Goal: Task Accomplishment & Management: Manage account settings

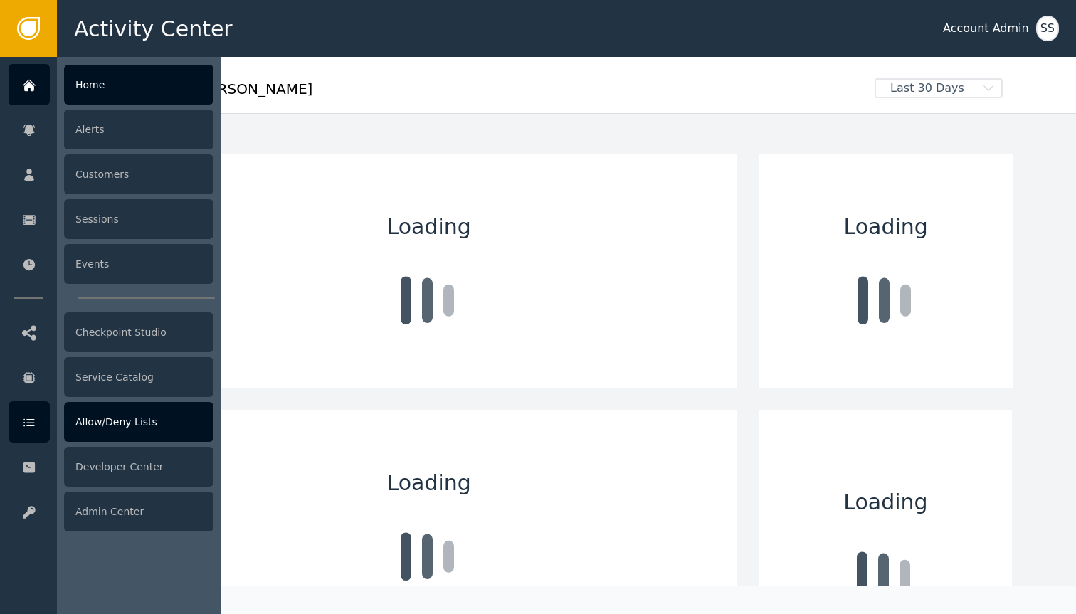
click at [126, 420] on div "Allow/Deny Lists" at bounding box center [139, 422] width 150 height 40
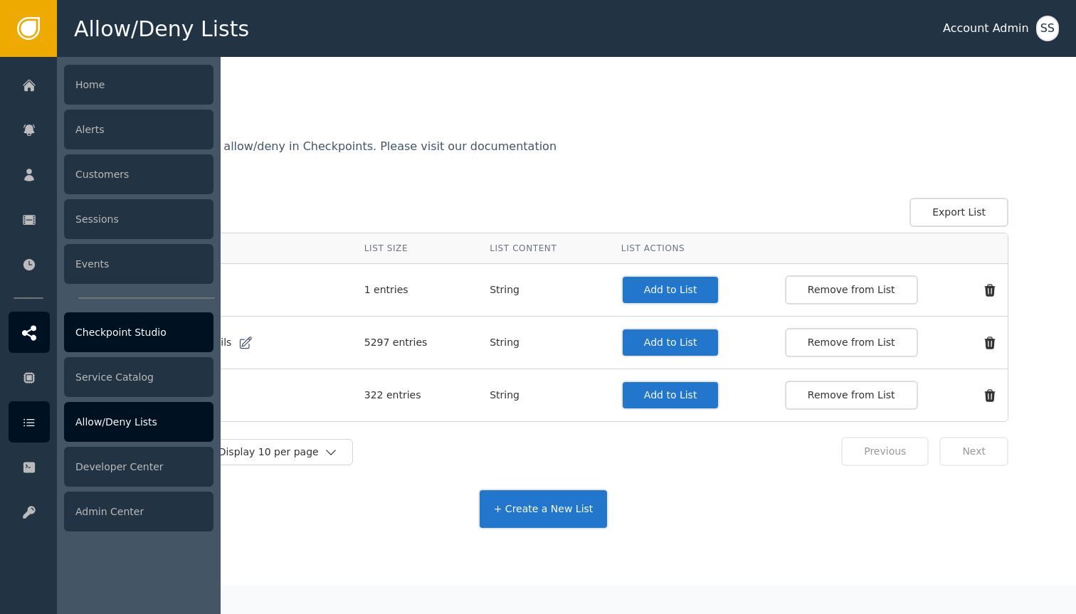
click at [93, 322] on div "Checkpoint Studio" at bounding box center [139, 333] width 150 height 40
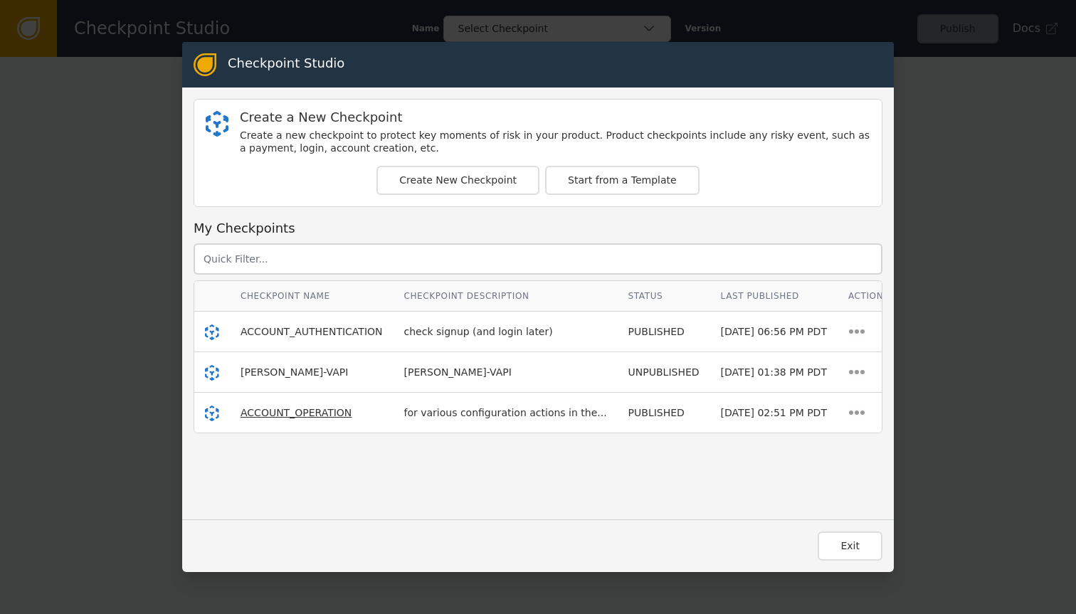
click at [309, 415] on span "ACCOUNT_OPERATION" at bounding box center [296, 412] width 111 height 11
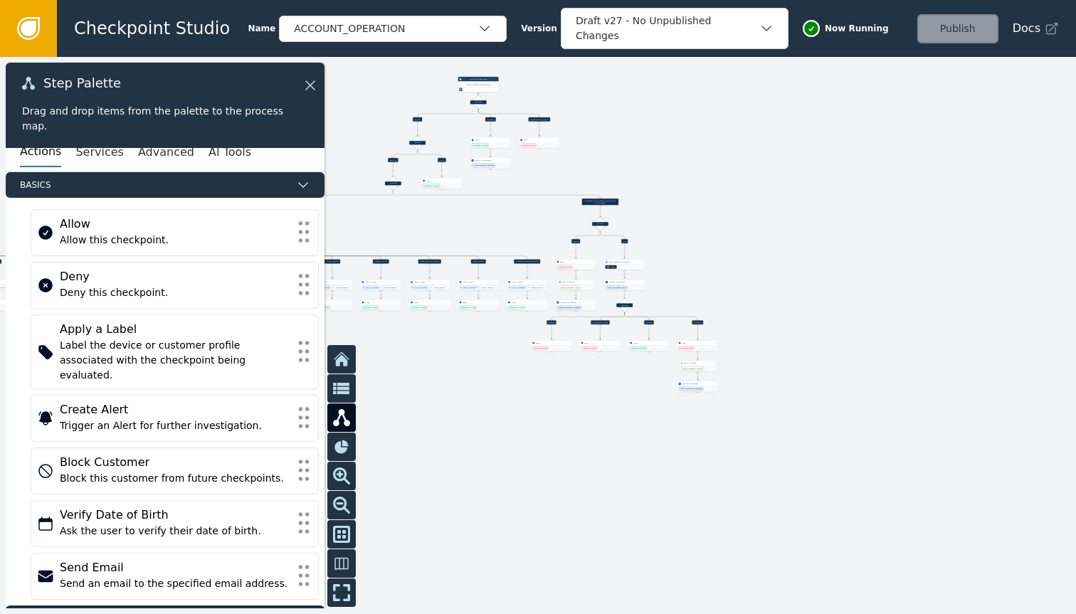
drag, startPoint x: 478, startPoint y: 441, endPoint x: 773, endPoint y: 187, distance: 389.2
click at [773, 187] on div at bounding box center [538, 335] width 1076 height 557
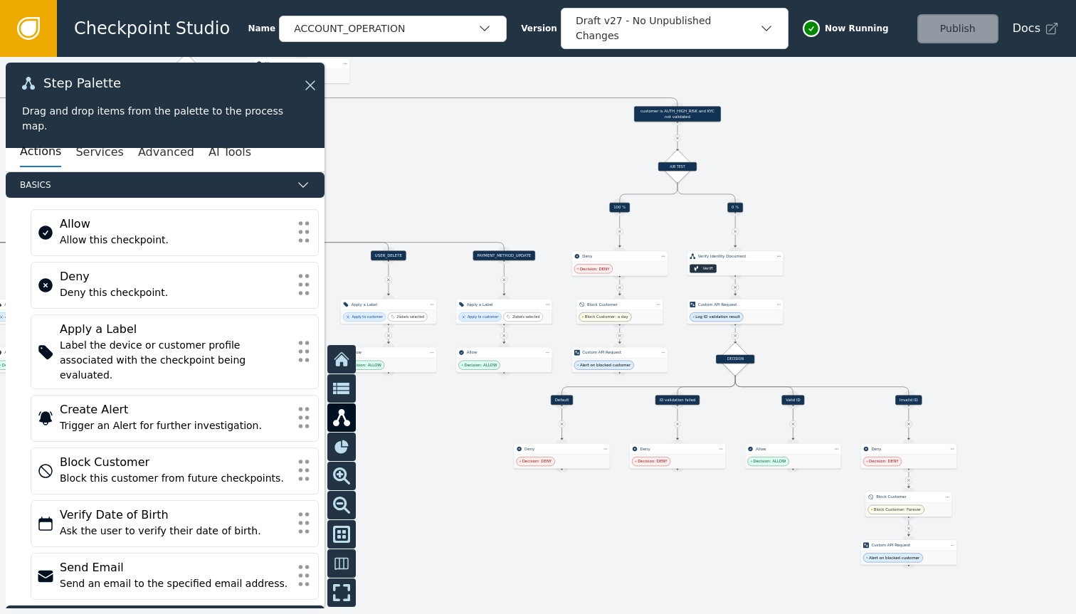
drag, startPoint x: 540, startPoint y: 325, endPoint x: 853, endPoint y: 221, distance: 329.6
click at [853, 221] on div at bounding box center [538, 335] width 1076 height 557
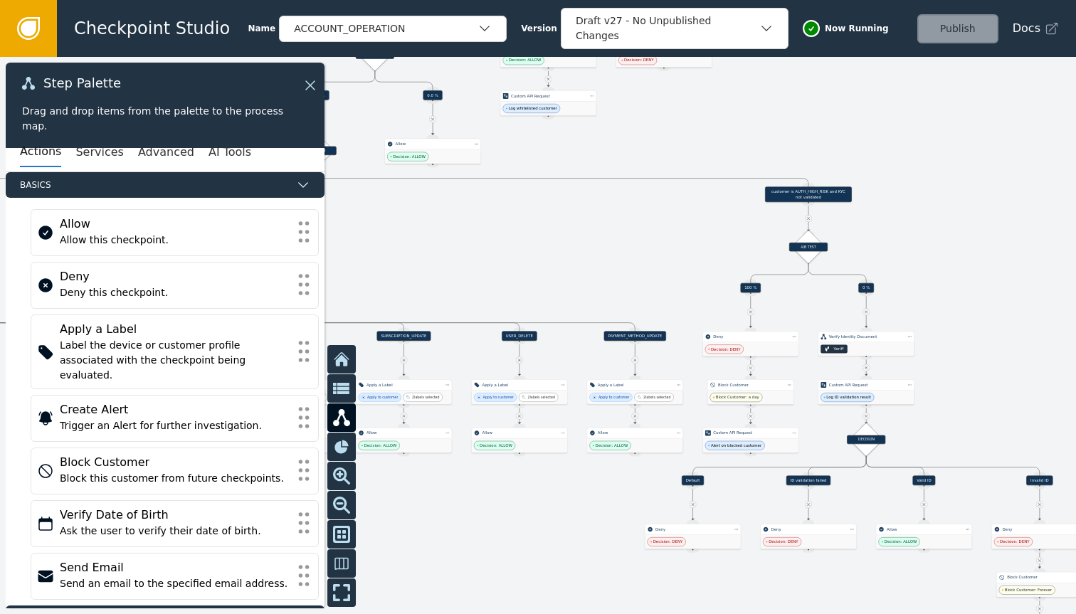
drag, startPoint x: 853, startPoint y: 221, endPoint x: 984, endPoint y: 301, distance: 153.7
click at [984, 301] on div at bounding box center [538, 335] width 1076 height 557
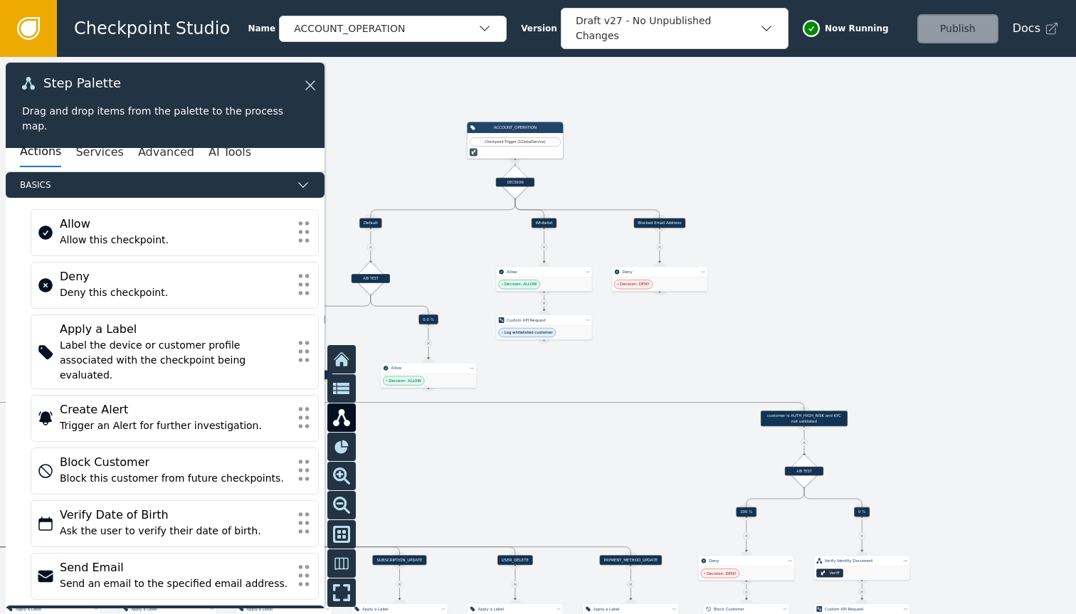
drag, startPoint x: 650, startPoint y: 154, endPoint x: 646, endPoint y: 378, distance: 224.3
click at [646, 378] on div at bounding box center [538, 335] width 1076 height 557
click at [45, 35] on link at bounding box center [28, 28] width 57 height 57
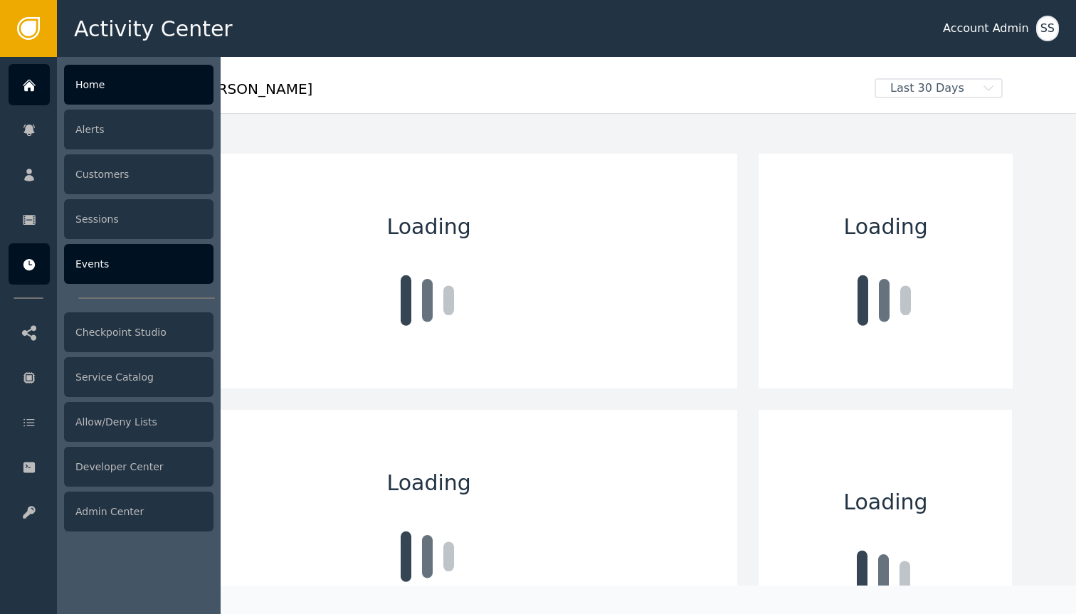
click at [43, 258] on div at bounding box center [29, 263] width 41 height 41
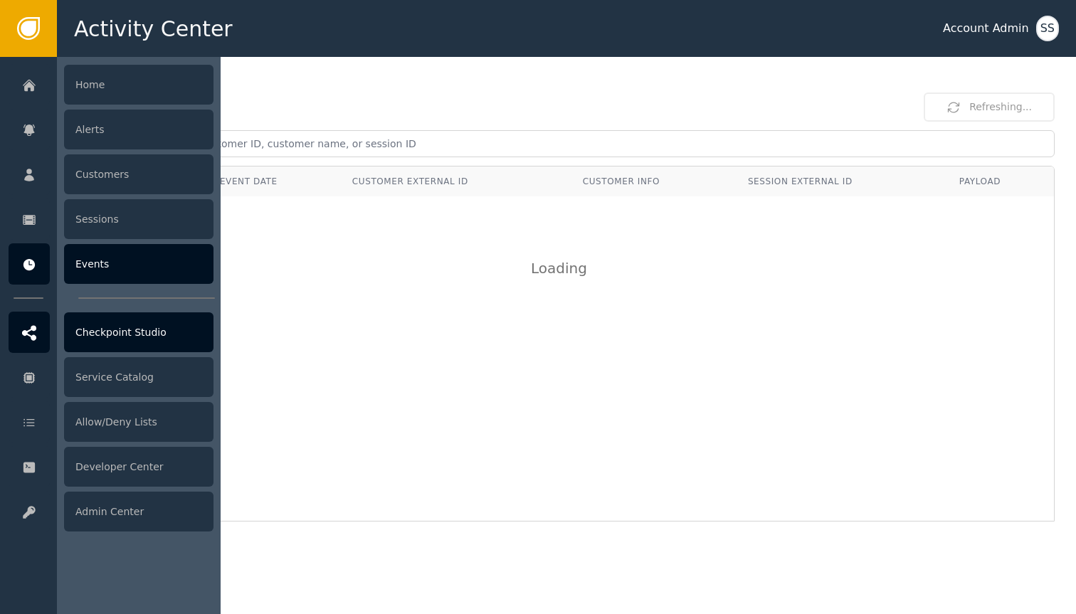
click at [40, 318] on div at bounding box center [29, 332] width 41 height 41
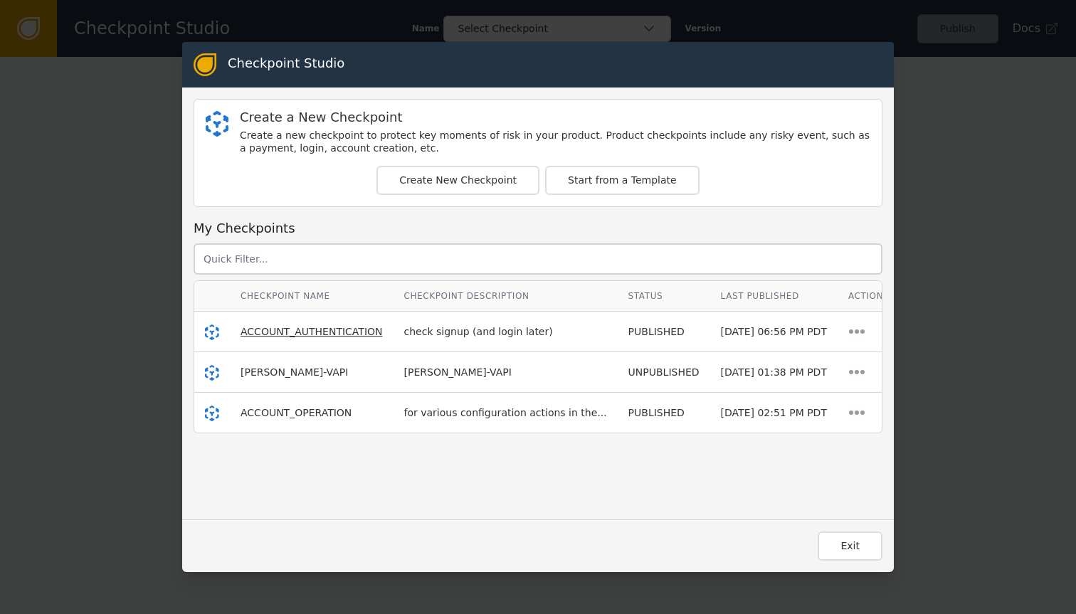
click at [305, 326] on span "ACCOUNT_AUTHENTICATION" at bounding box center [312, 331] width 142 height 11
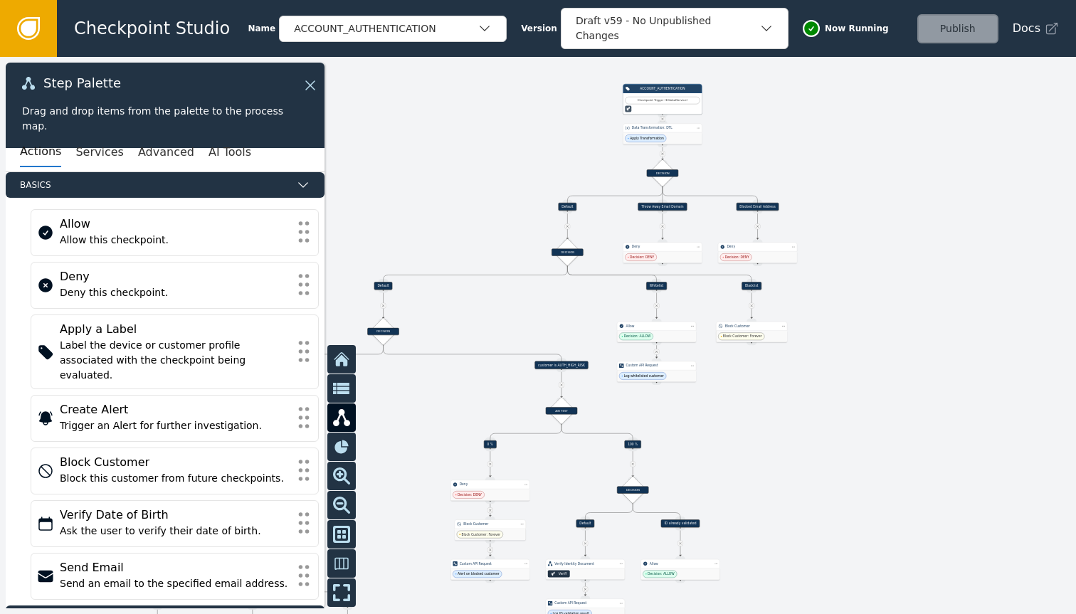
drag, startPoint x: 535, startPoint y: 318, endPoint x: 832, endPoint y: 182, distance: 326.2
click at [832, 182] on div at bounding box center [538, 335] width 1076 height 557
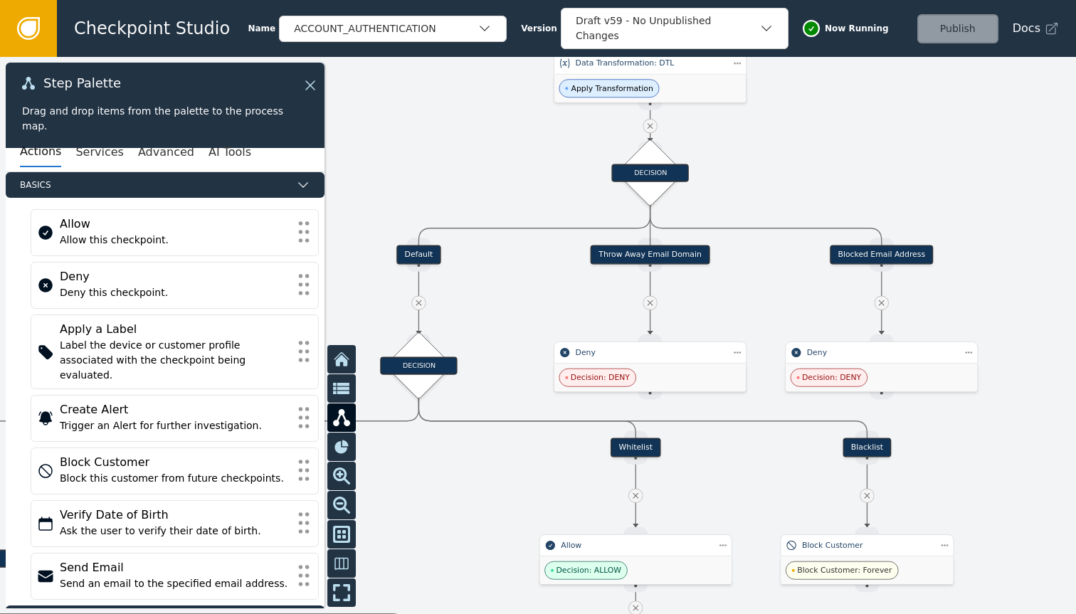
drag, startPoint x: 774, startPoint y: 227, endPoint x: 1005, endPoint y: 240, distance: 231.0
click at [1005, 240] on div at bounding box center [538, 335] width 1076 height 557
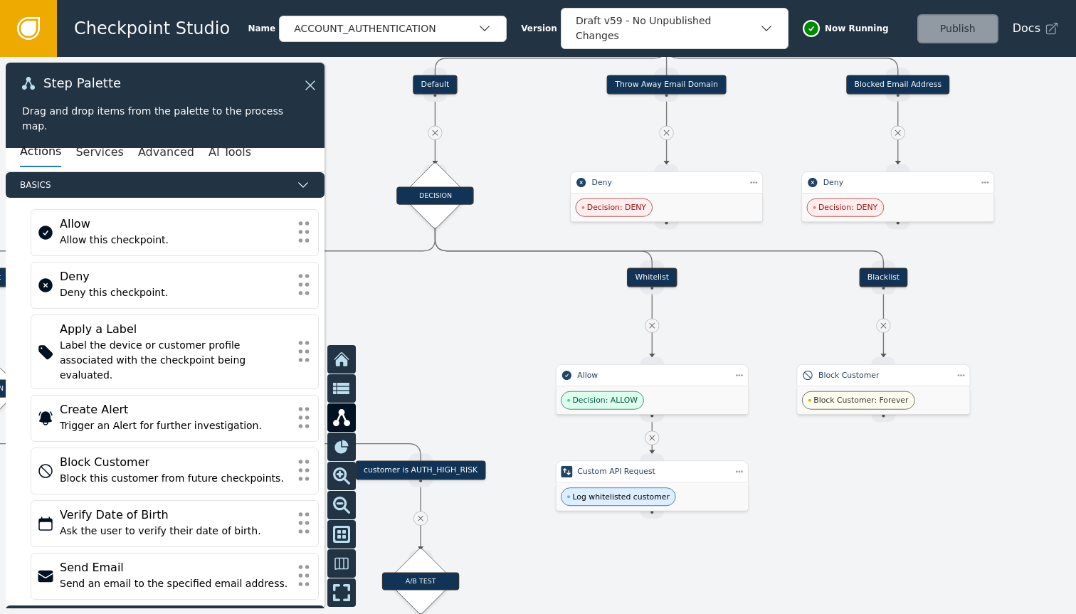
drag, startPoint x: 787, startPoint y: 283, endPoint x: 804, endPoint y: 112, distance: 170.9
click at [804, 112] on div at bounding box center [538, 335] width 1076 height 557
click at [654, 279] on div "Whitelist" at bounding box center [652, 277] width 50 height 19
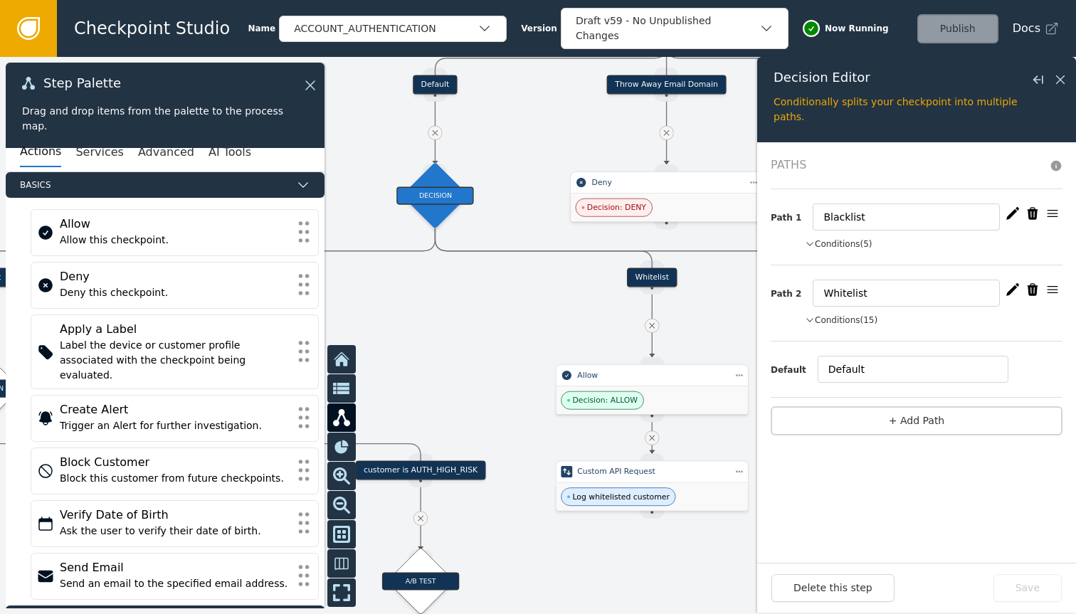
click at [848, 317] on button "Conditions (15)" at bounding box center [841, 320] width 73 height 13
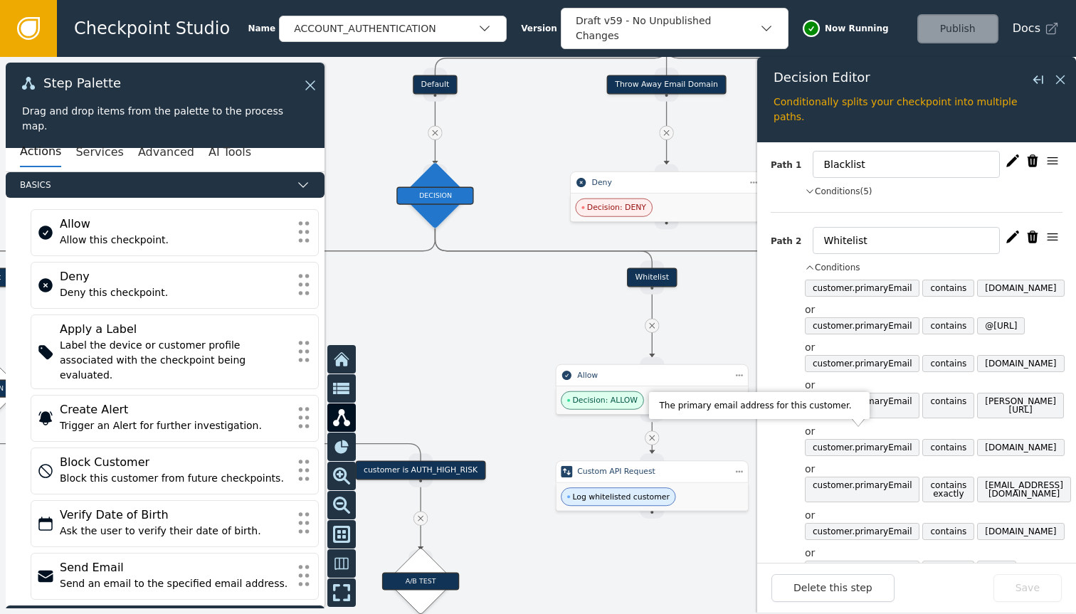
scroll to position [41, 0]
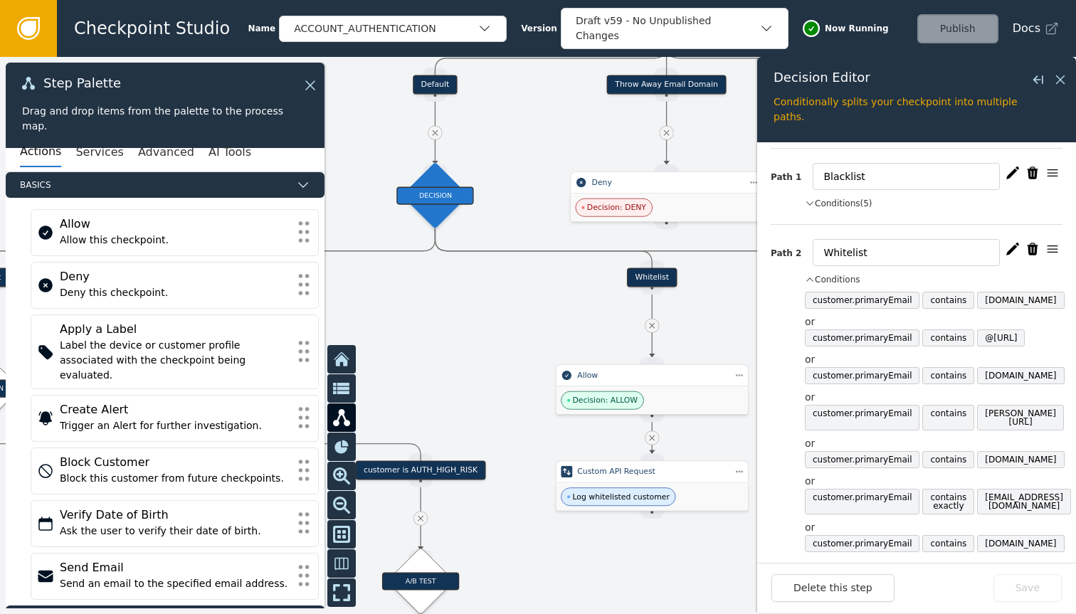
click at [1006, 244] on icon "button" at bounding box center [1013, 249] width 14 height 14
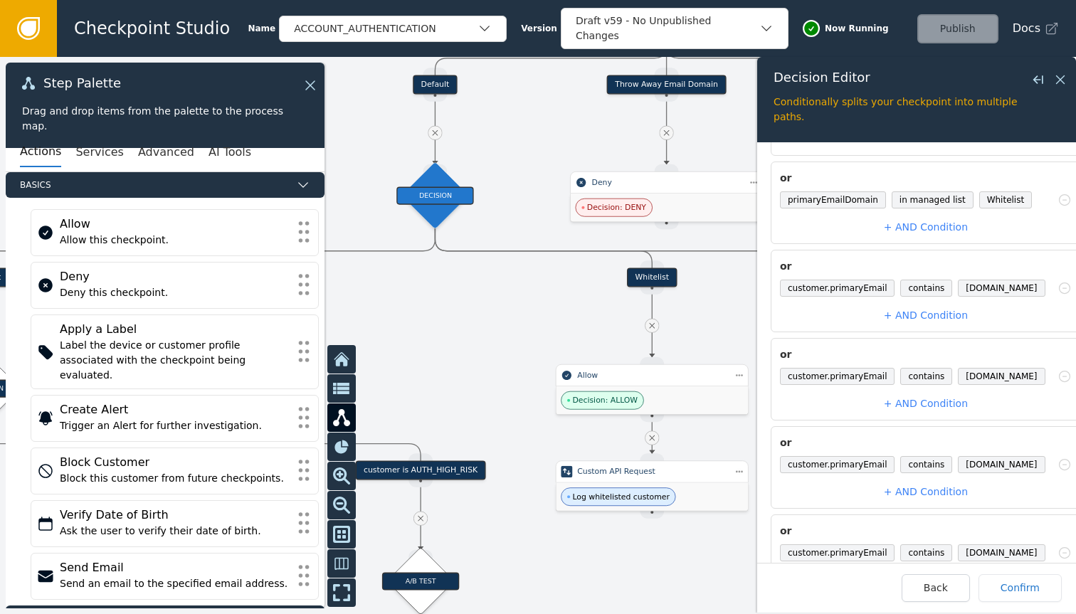
scroll to position [1102, 0]
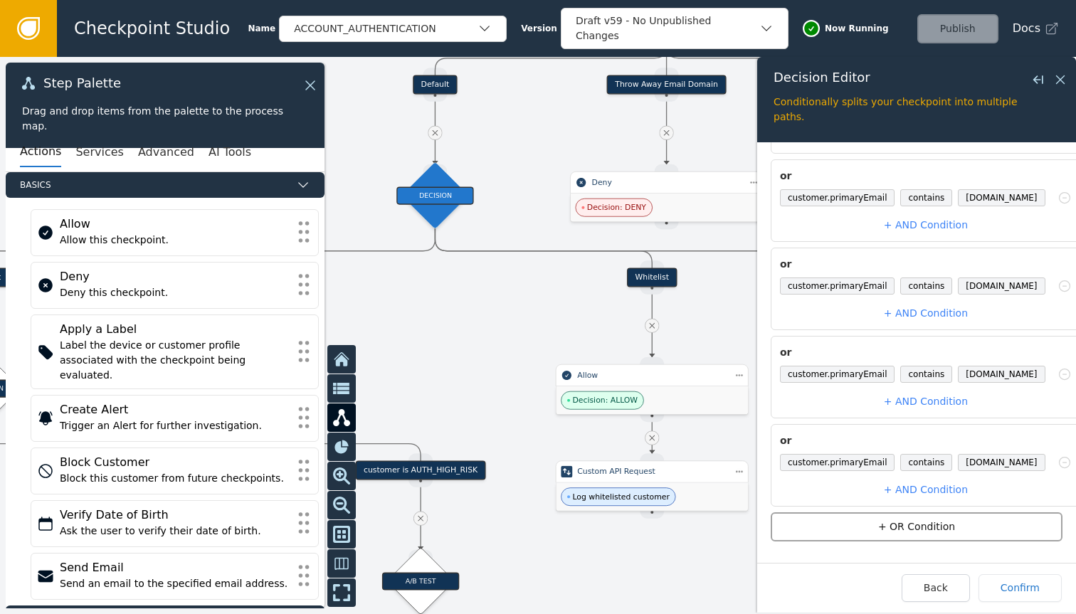
click at [926, 513] on button "+ OR Condition" at bounding box center [917, 527] width 292 height 29
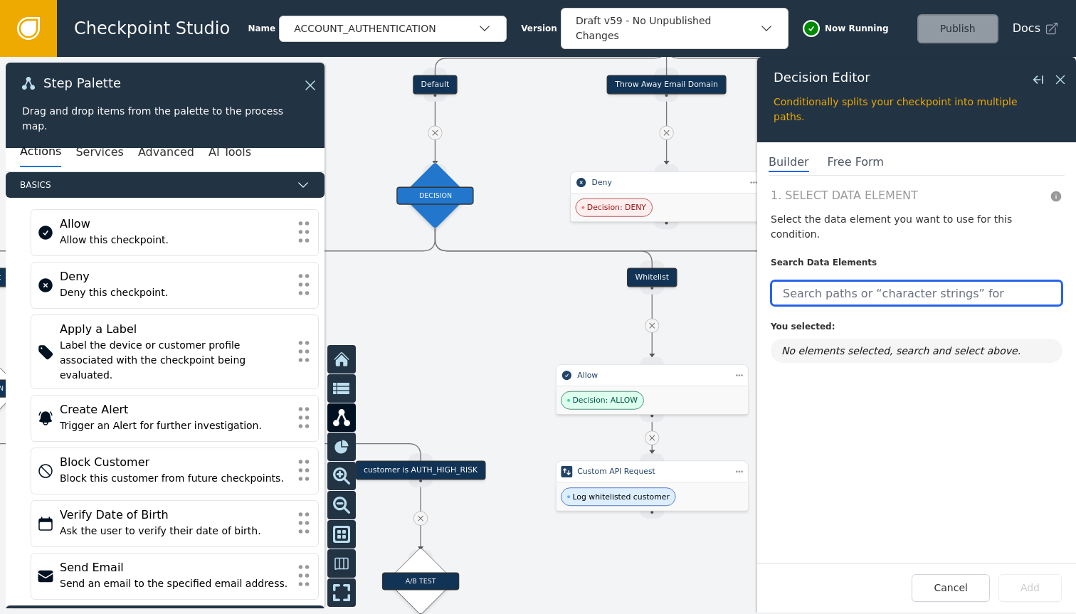
click at [817, 282] on input "text" at bounding box center [917, 294] width 292 height 26
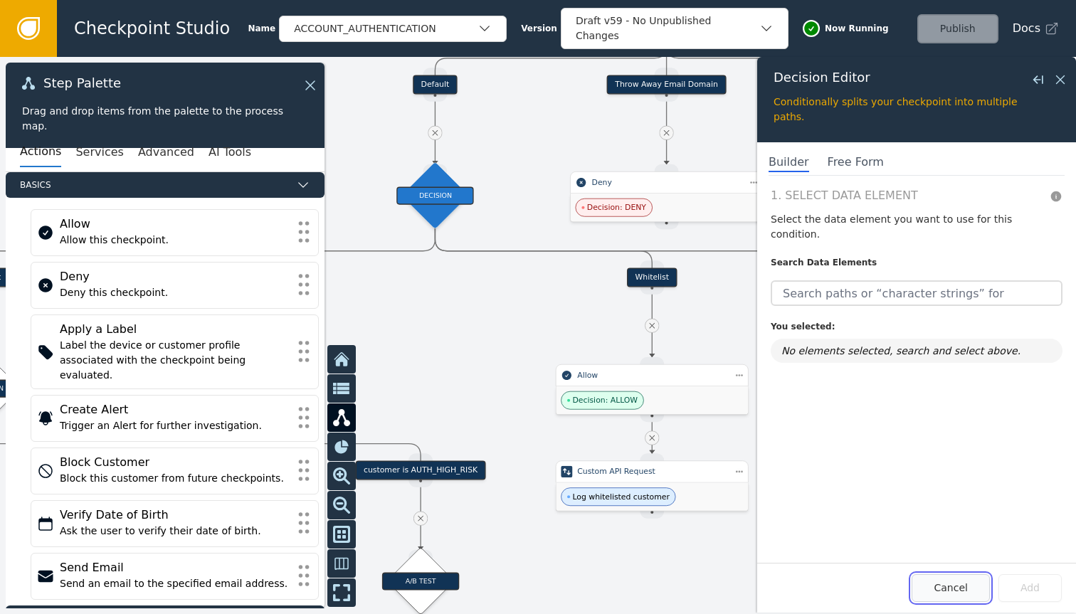
click at [945, 585] on button "Cancel" at bounding box center [951, 589] width 78 height 28
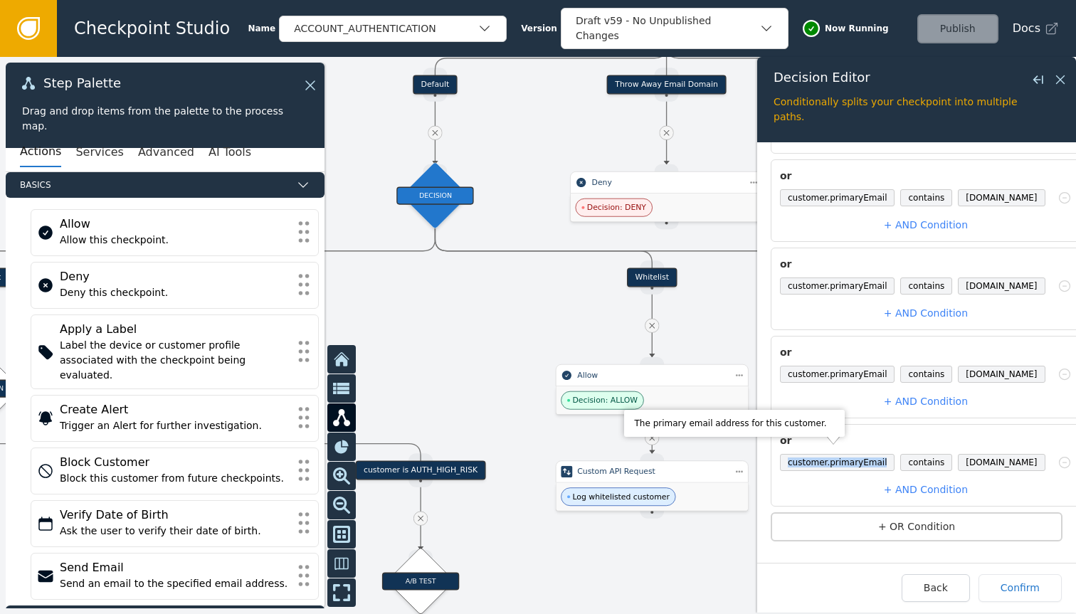
drag, startPoint x: 782, startPoint y: 452, endPoint x: 879, endPoint y: 452, distance: 96.8
click at [879, 454] on span "customer.primaryEmail" at bounding box center [837, 462] width 115 height 17
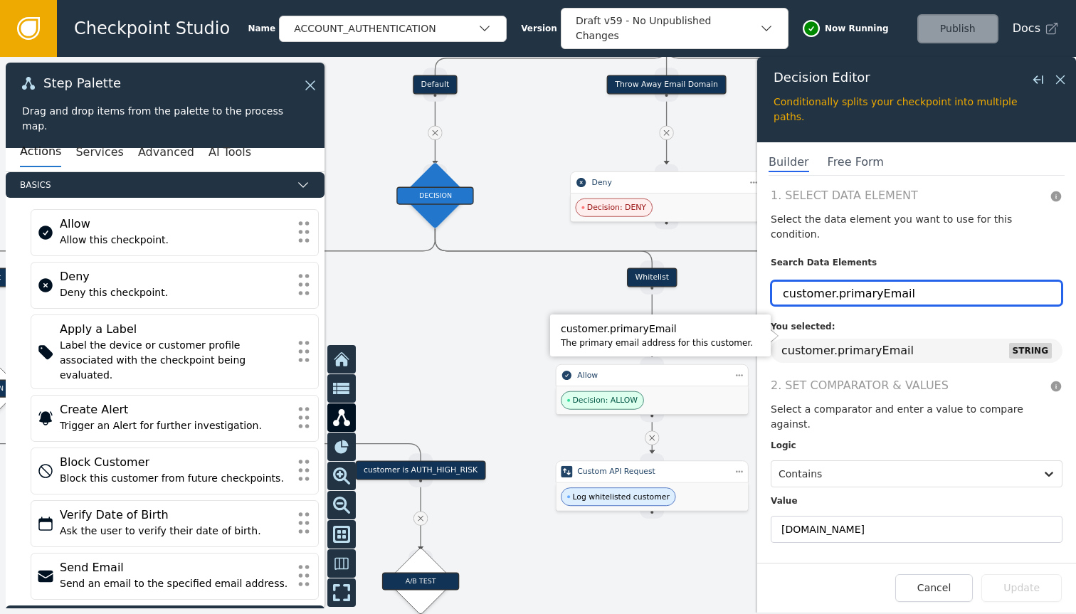
click at [879, 281] on input "customer.primaryEmail" at bounding box center [917, 294] width 292 height 26
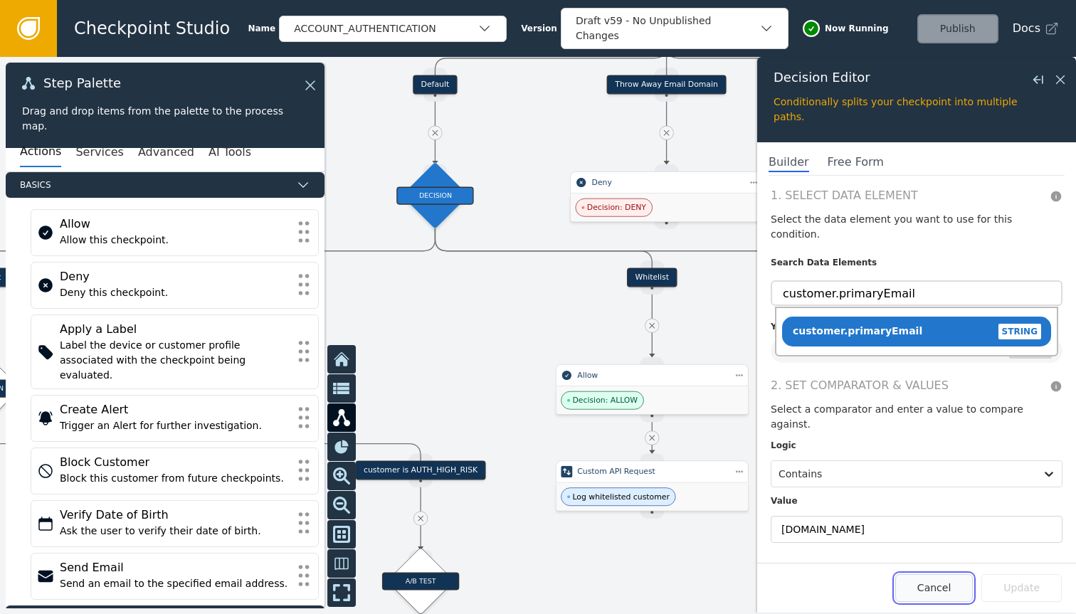
click at [939, 582] on button "Cancel" at bounding box center [935, 589] width 78 height 28
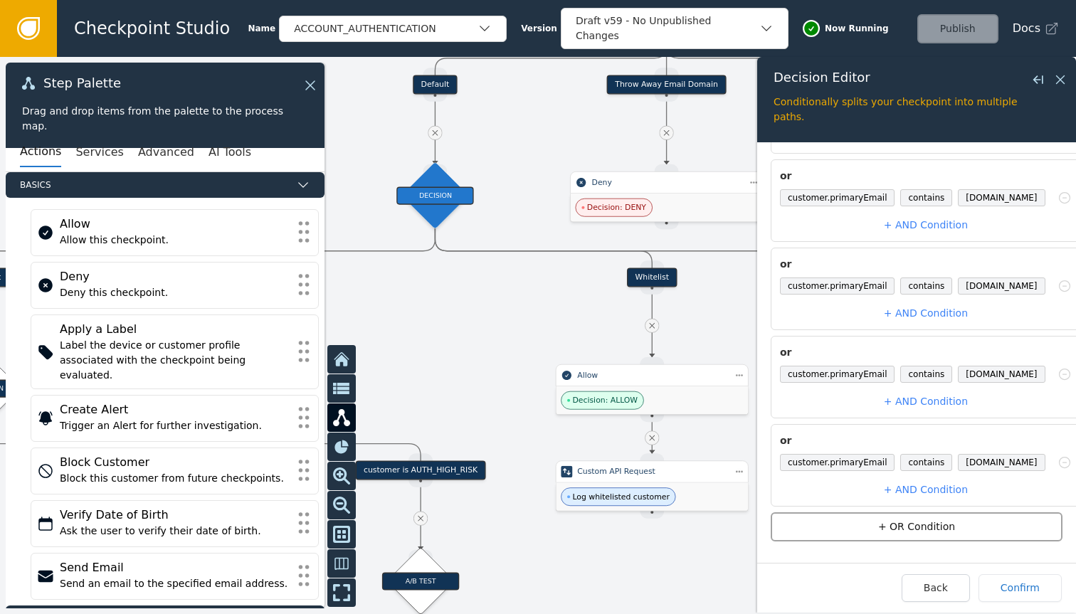
click at [888, 517] on button "+ OR Condition" at bounding box center [917, 527] width 292 height 29
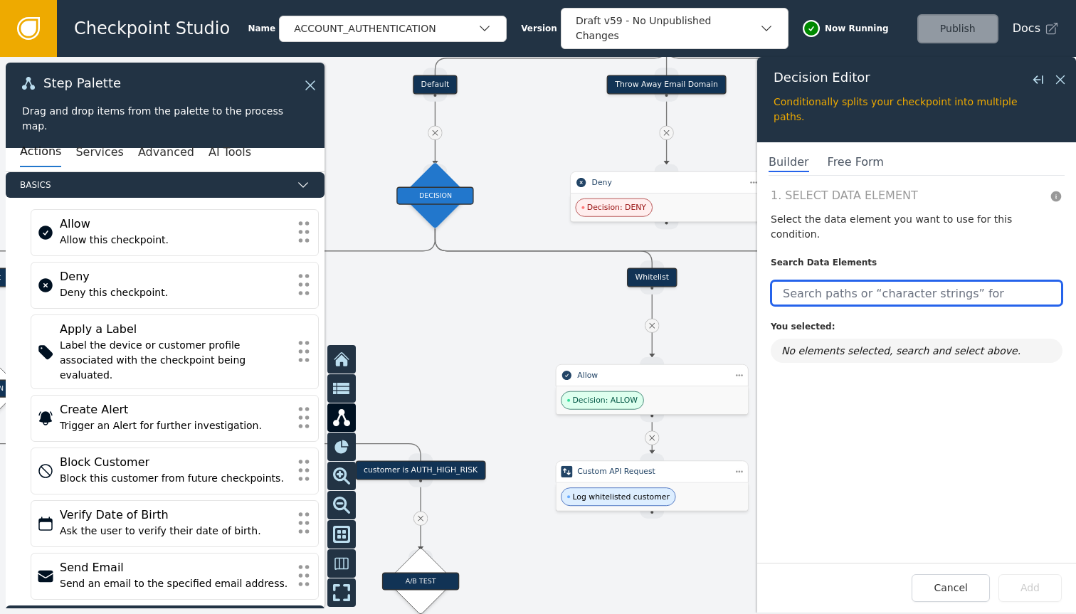
click at [860, 281] on input "text" at bounding box center [917, 294] width 292 height 26
paste input "customer.primaryEmail"
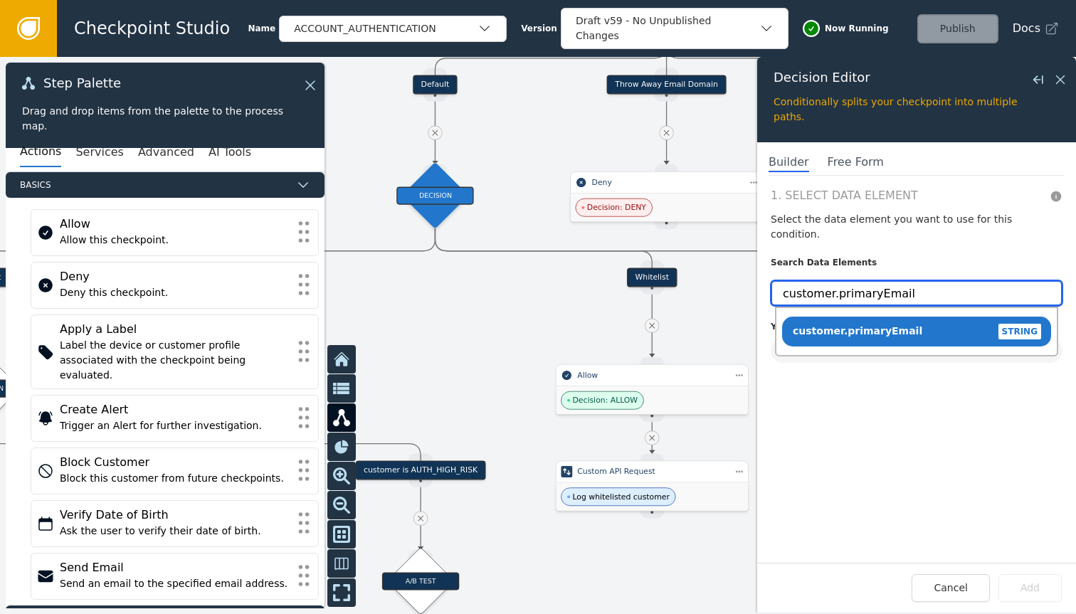
type input "customer.primaryEmail"
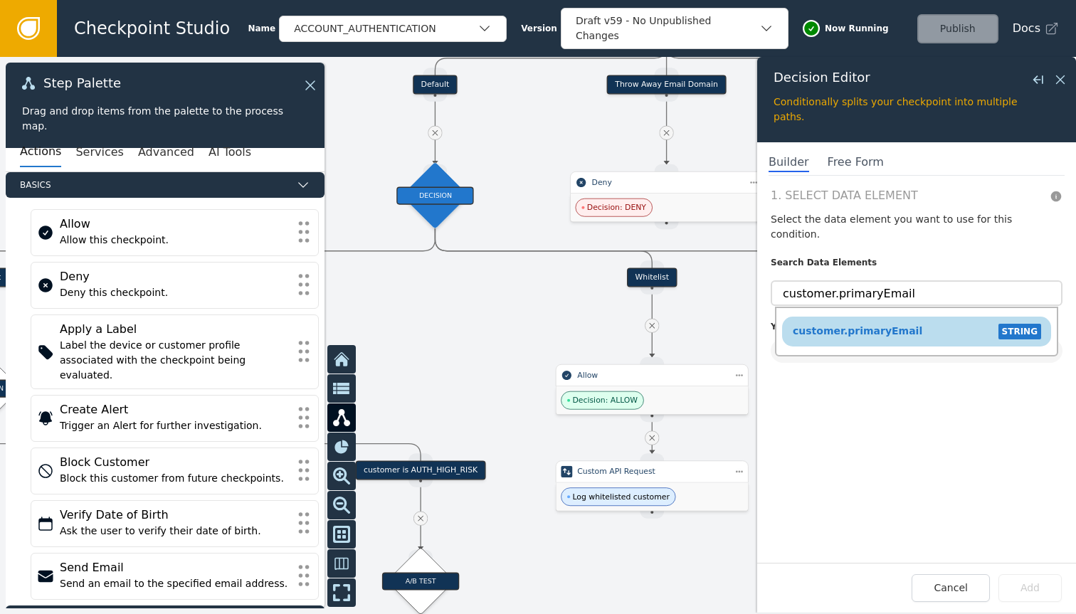
click at [870, 324] on div "customer.primaryEmail" at bounding box center [857, 332] width 131 height 16
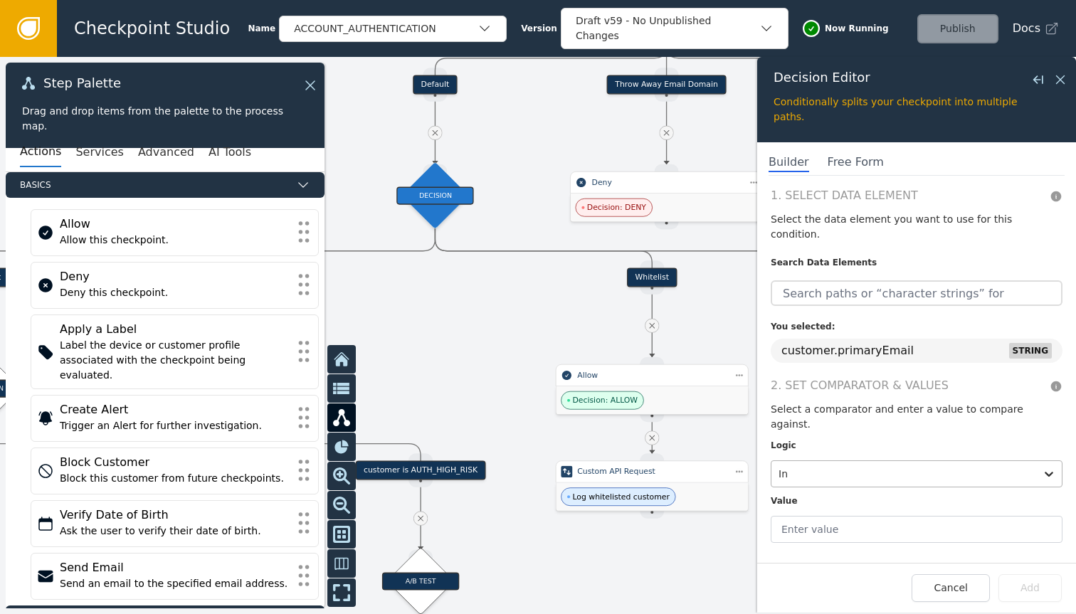
click at [869, 464] on div at bounding box center [904, 474] width 250 height 20
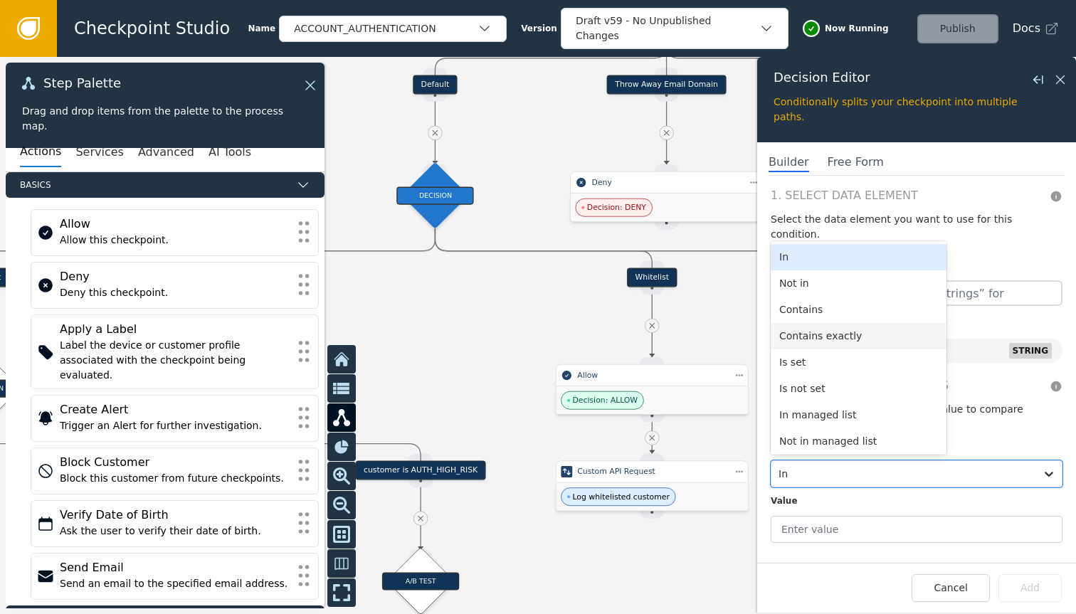
click at [832, 323] on div "Contains exactly" at bounding box center [859, 336] width 176 height 26
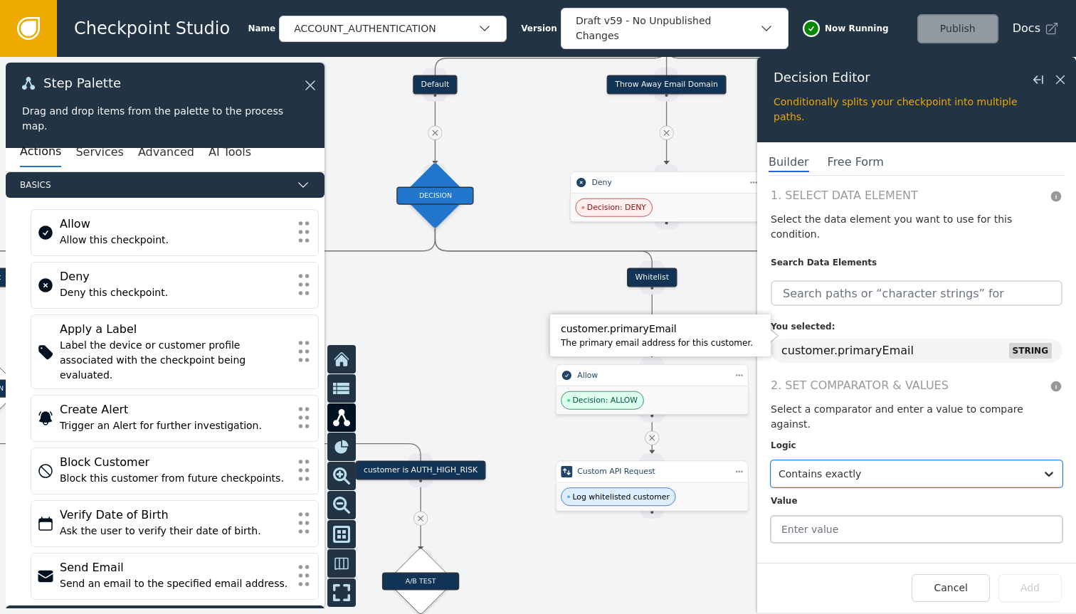
click at [834, 516] on input "text" at bounding box center [917, 529] width 292 height 27
click at [867, 516] on input "Value required" at bounding box center [917, 529] width 292 height 27
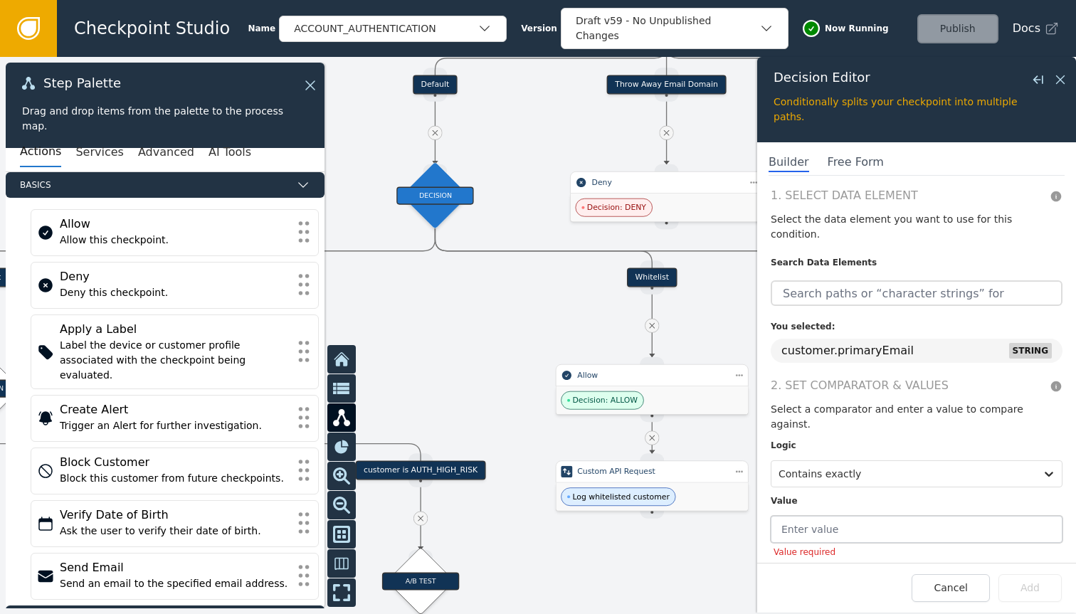
paste input "[EMAIL_ADDRESS][DOMAIN_NAME]"
type input "[EMAIL_ADDRESS][DOMAIN_NAME]"
click at [1024, 586] on button "Add" at bounding box center [1030, 589] width 63 height 28
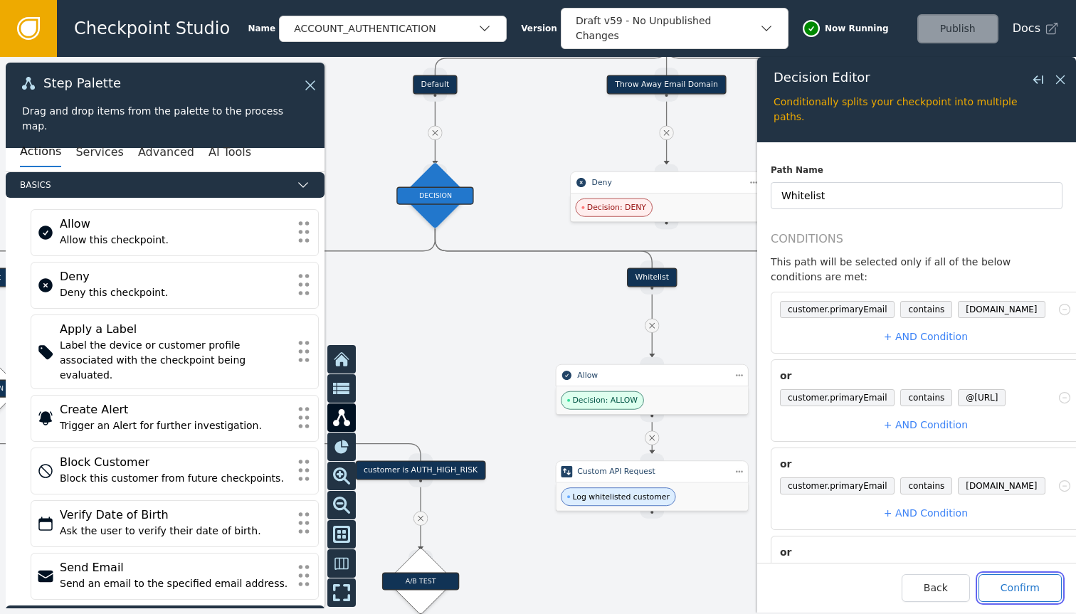
click at [1024, 589] on button "Confirm" at bounding box center [1020, 589] width 83 height 28
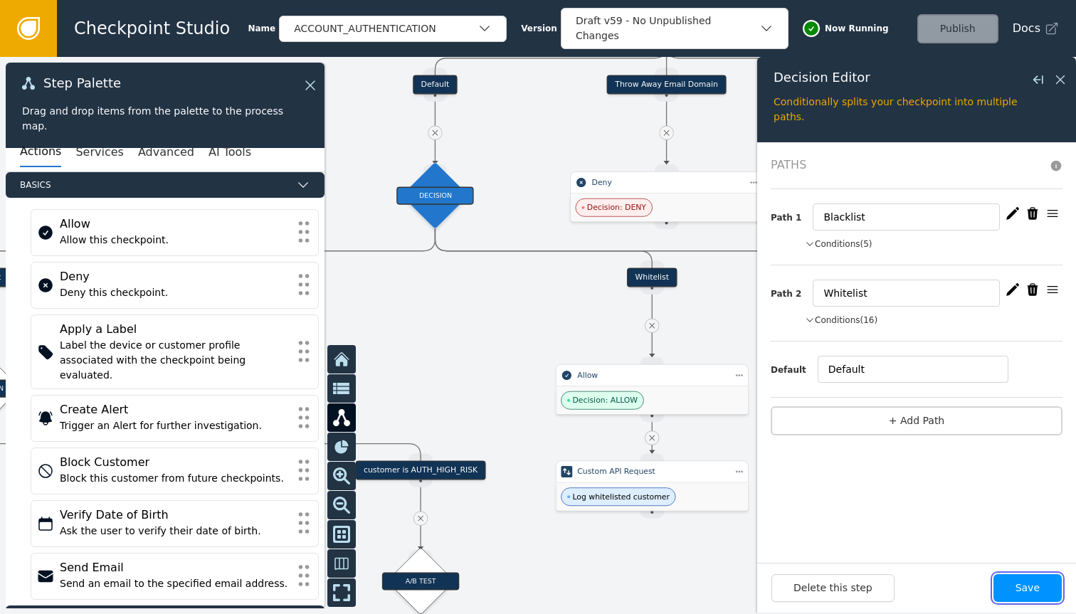
click at [1027, 588] on button "Save" at bounding box center [1028, 589] width 68 height 28
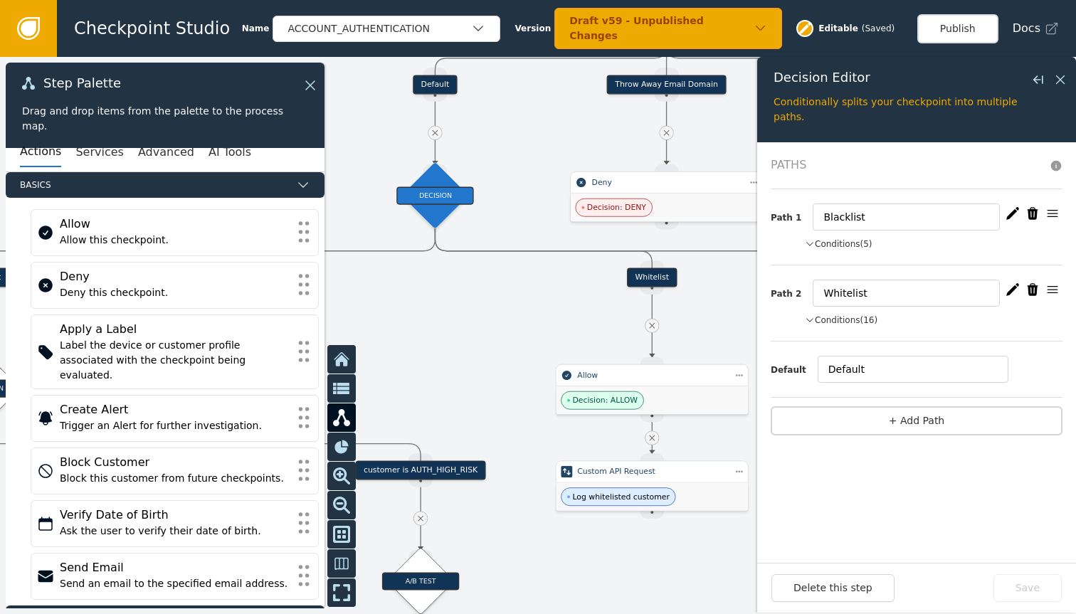
click at [959, 35] on button "Publish" at bounding box center [958, 28] width 81 height 29
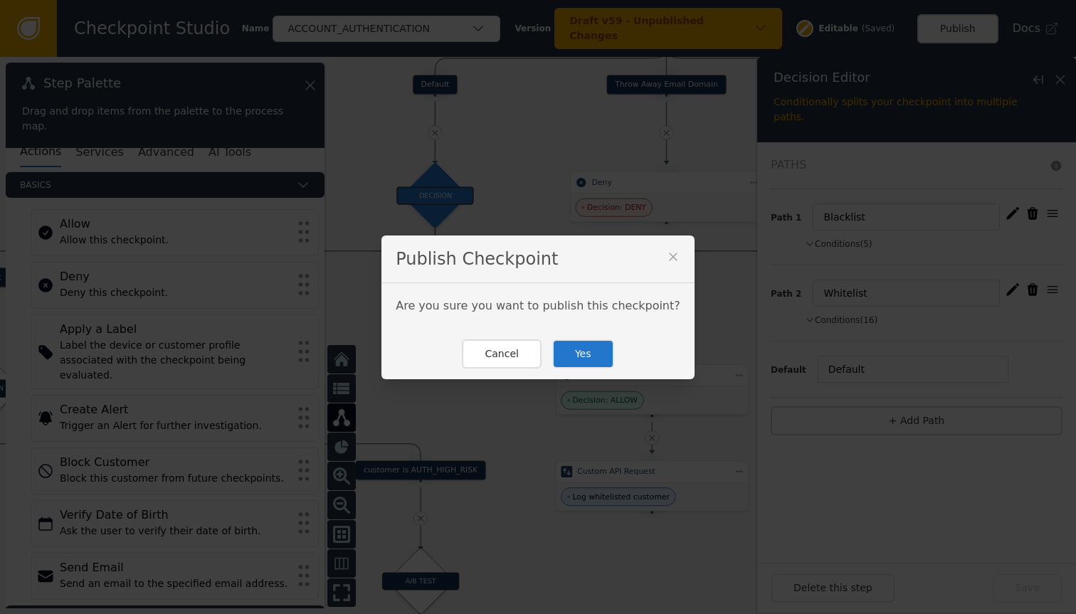
click at [584, 348] on button "Yes" at bounding box center [583, 354] width 62 height 29
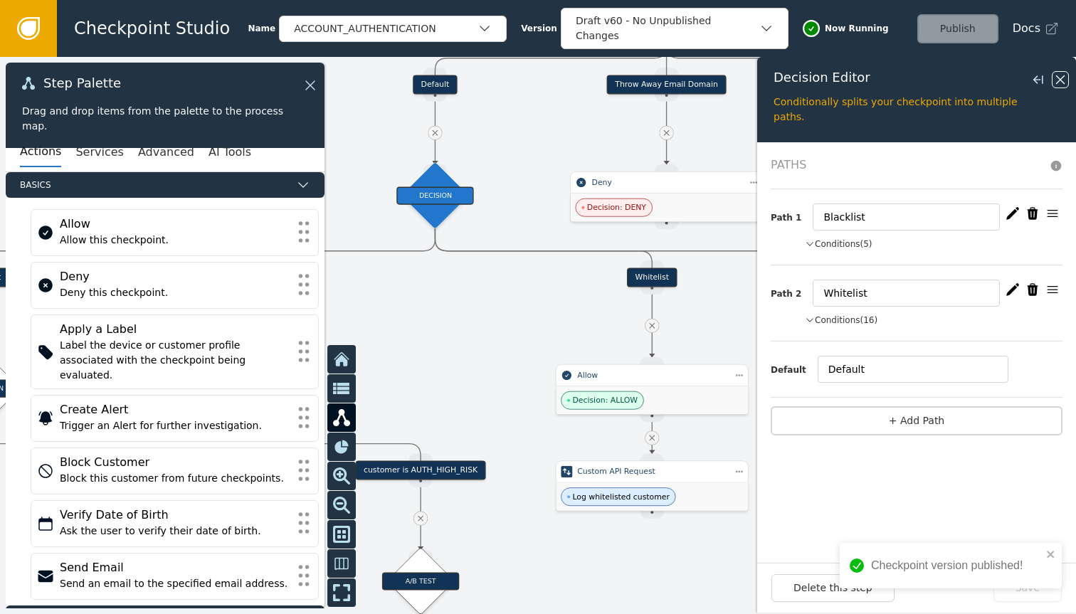
click at [1063, 80] on icon at bounding box center [1061, 80] width 16 height 16
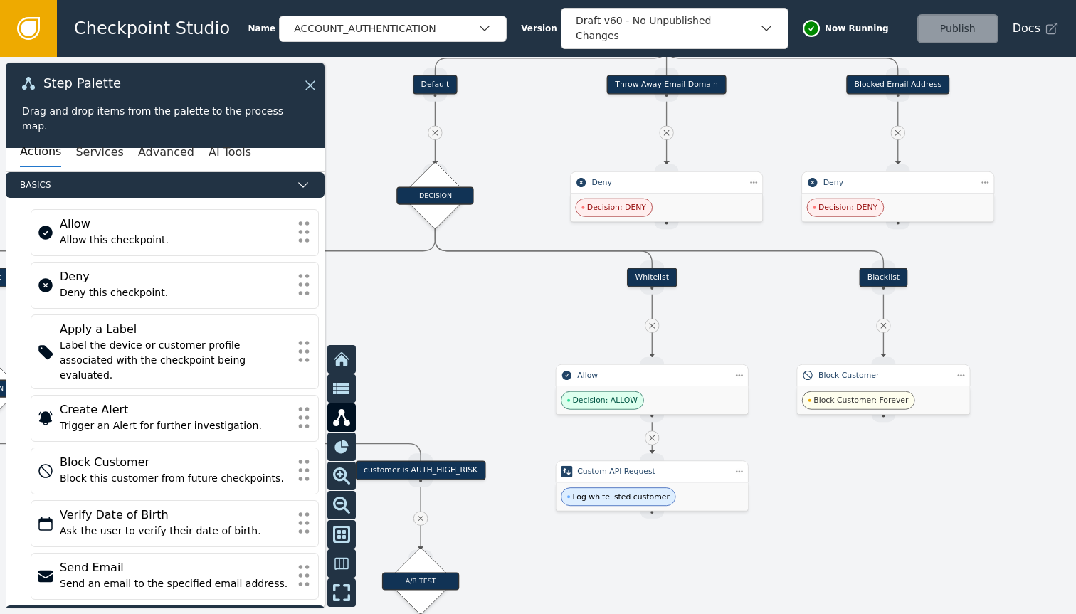
click at [39, 36] on icon at bounding box center [28, 28] width 23 height 23
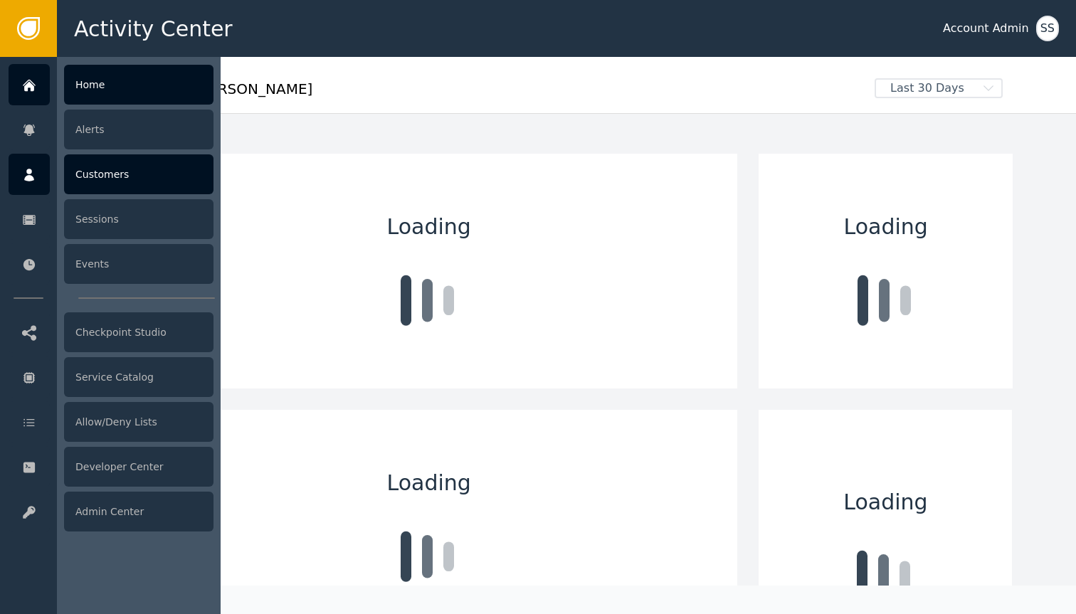
click at [19, 164] on div at bounding box center [29, 174] width 41 height 41
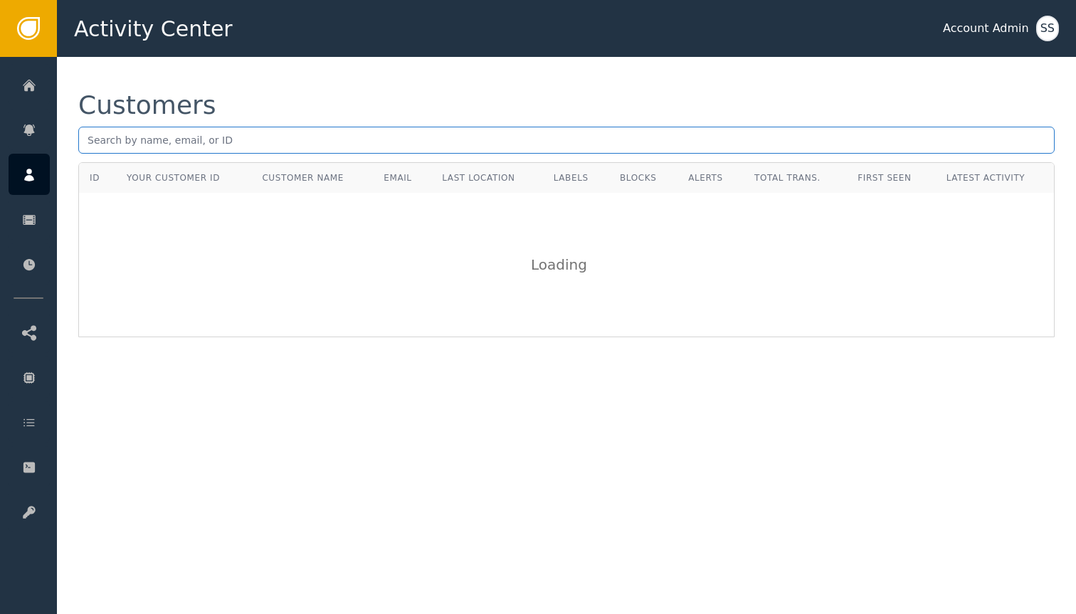
click at [223, 152] on input "text" at bounding box center [566, 140] width 977 height 27
paste input "[EMAIL_ADDRESS][DOMAIN_NAME]"
type input "[EMAIL_ADDRESS][DOMAIN_NAME]"
click at [315, 150] on input "[EMAIL_ADDRESS][DOMAIN_NAME]" at bounding box center [566, 140] width 977 height 27
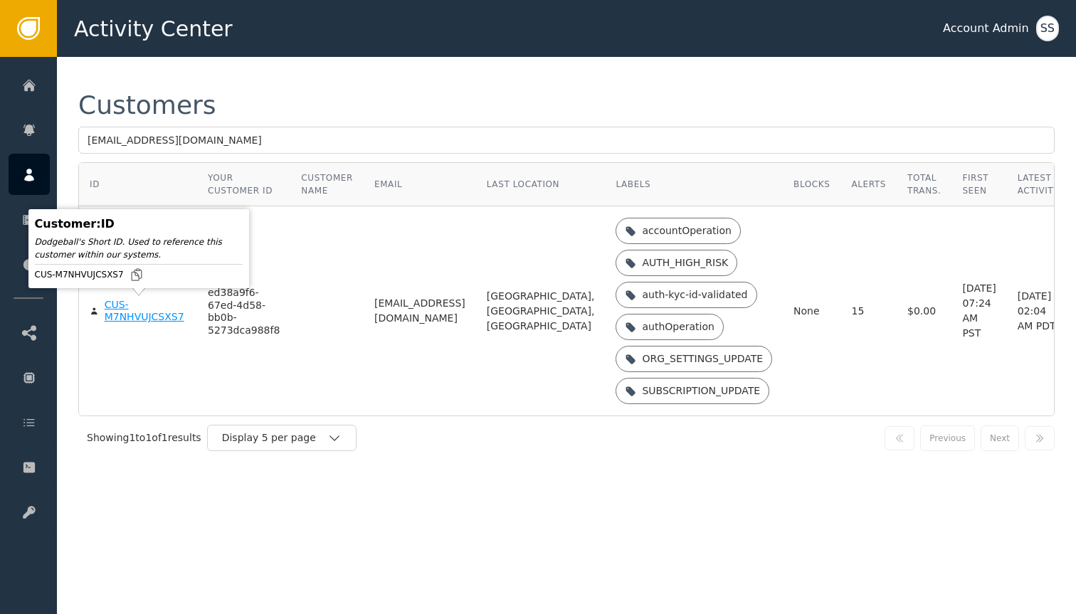
click at [152, 307] on div "CUS-M7NHVUJCSXS7" at bounding box center [146, 311] width 82 height 25
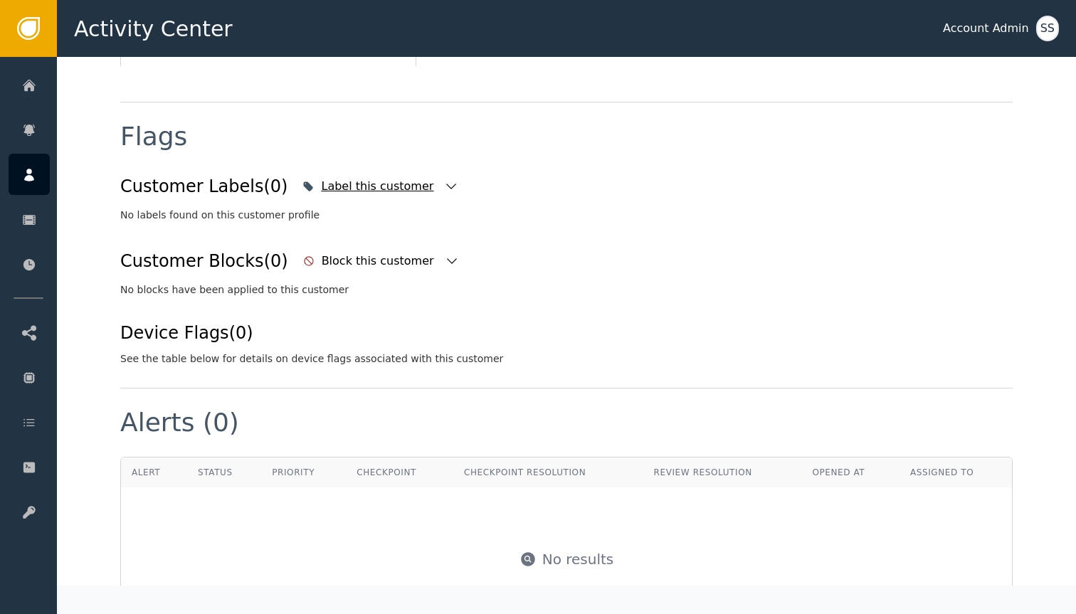
scroll to position [487, 0]
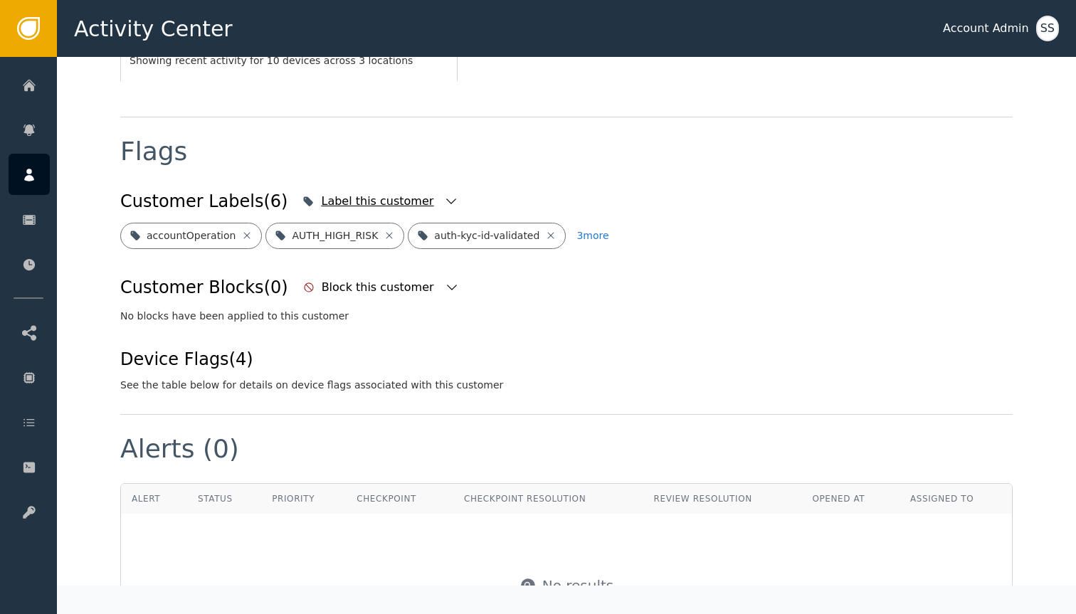
click at [444, 194] on icon "button" at bounding box center [451, 201] width 14 height 14
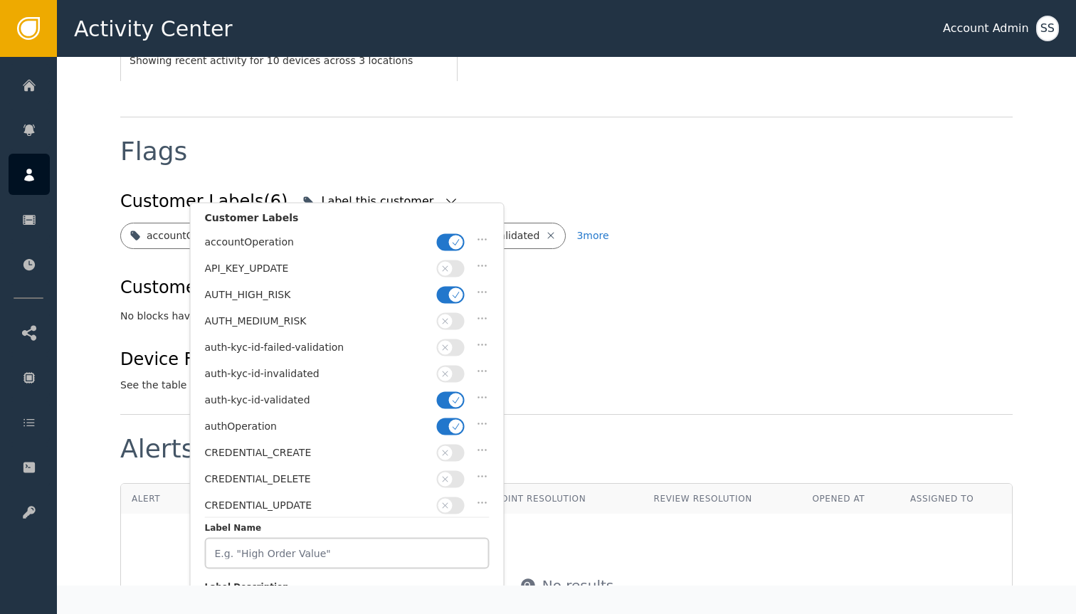
click at [454, 294] on icon "button" at bounding box center [456, 295] width 7 height 6
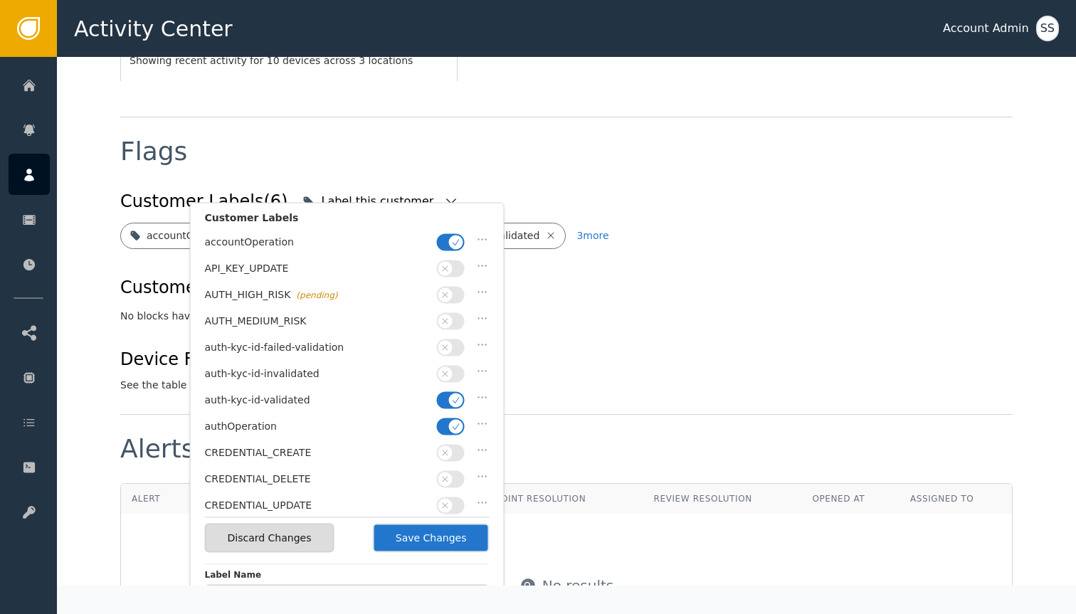
click at [444, 241] on button "button" at bounding box center [451, 242] width 28 height 17
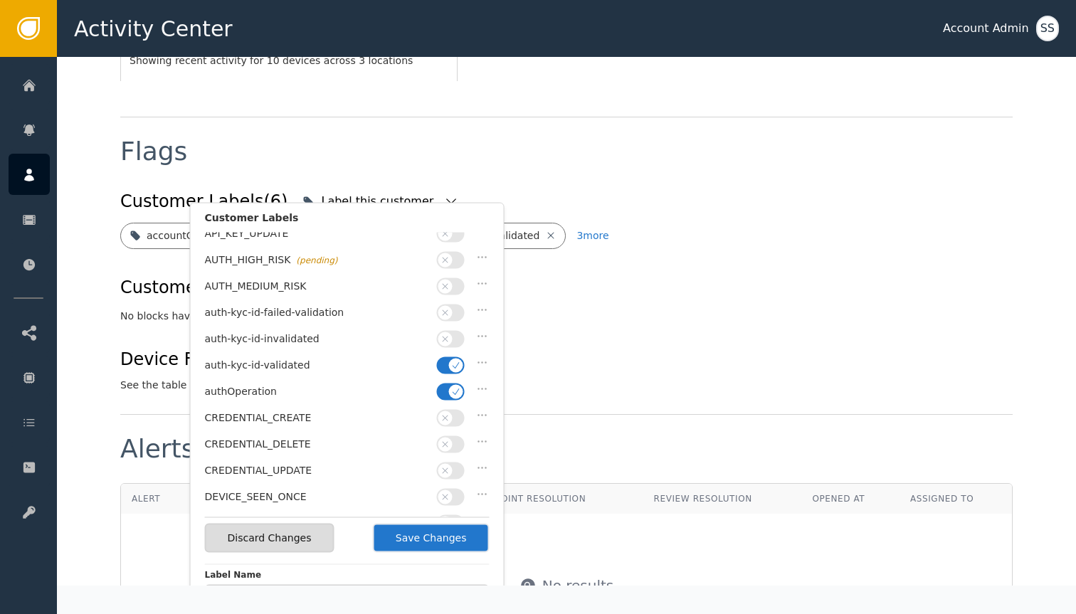
scroll to position [41, 0]
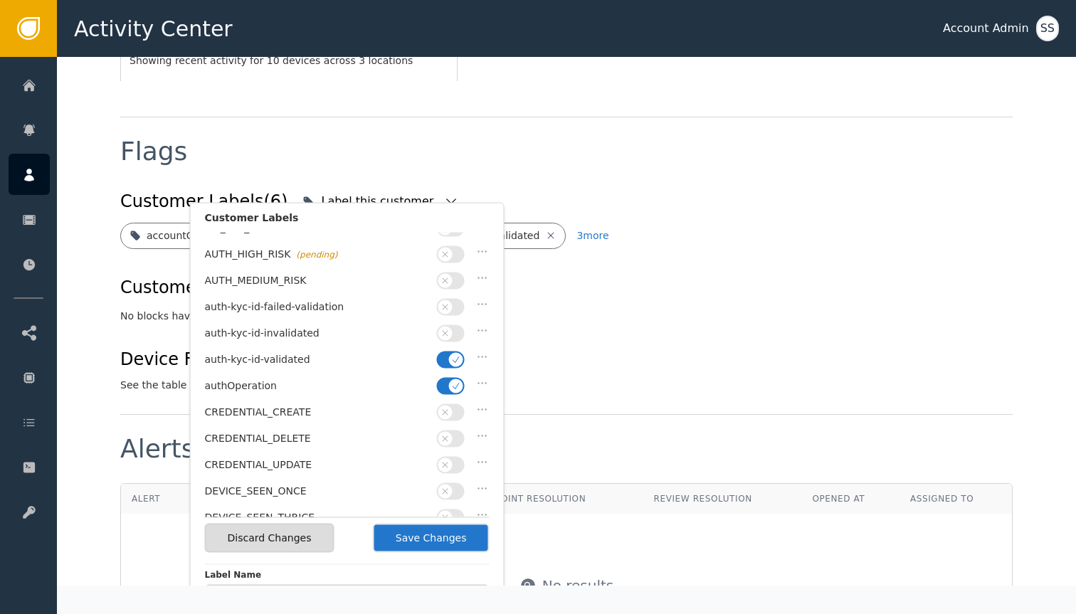
click at [449, 377] on button "button" at bounding box center [451, 385] width 28 height 17
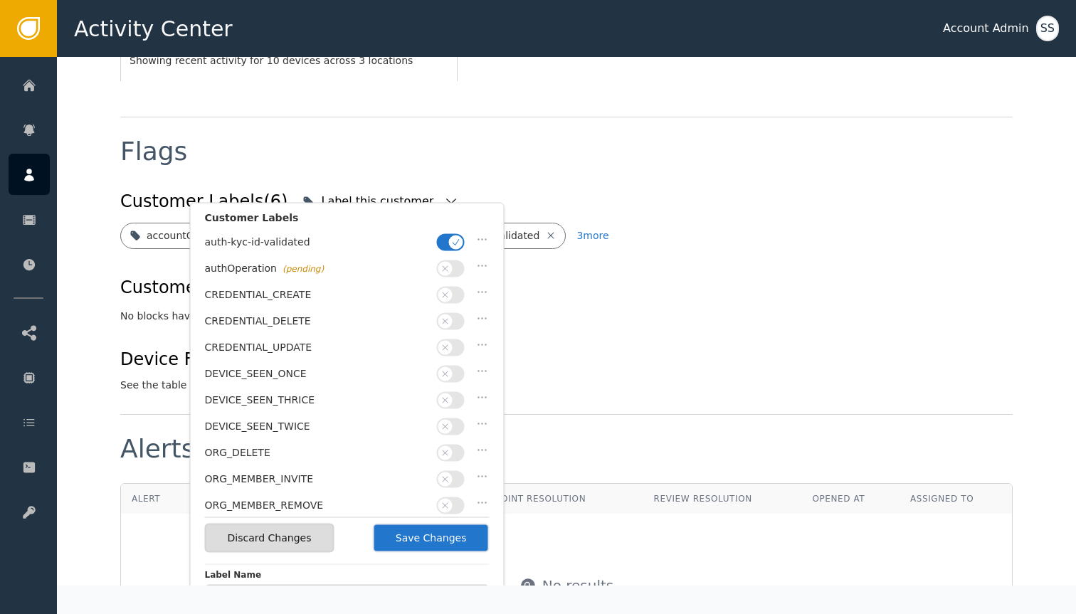
scroll to position [363, 0]
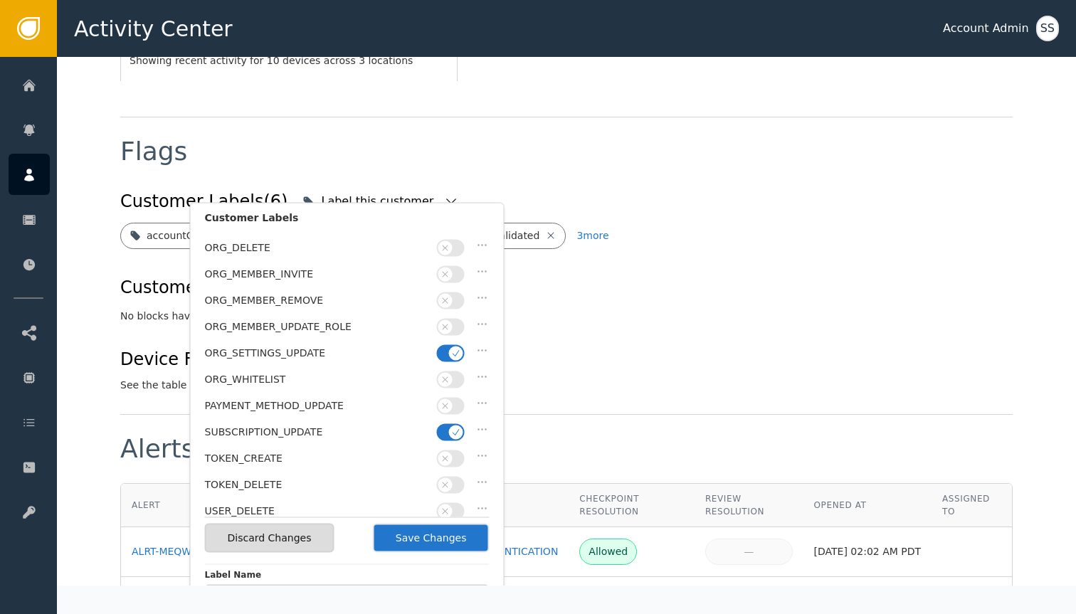
click at [448, 537] on button "Save Changes" at bounding box center [431, 538] width 117 height 29
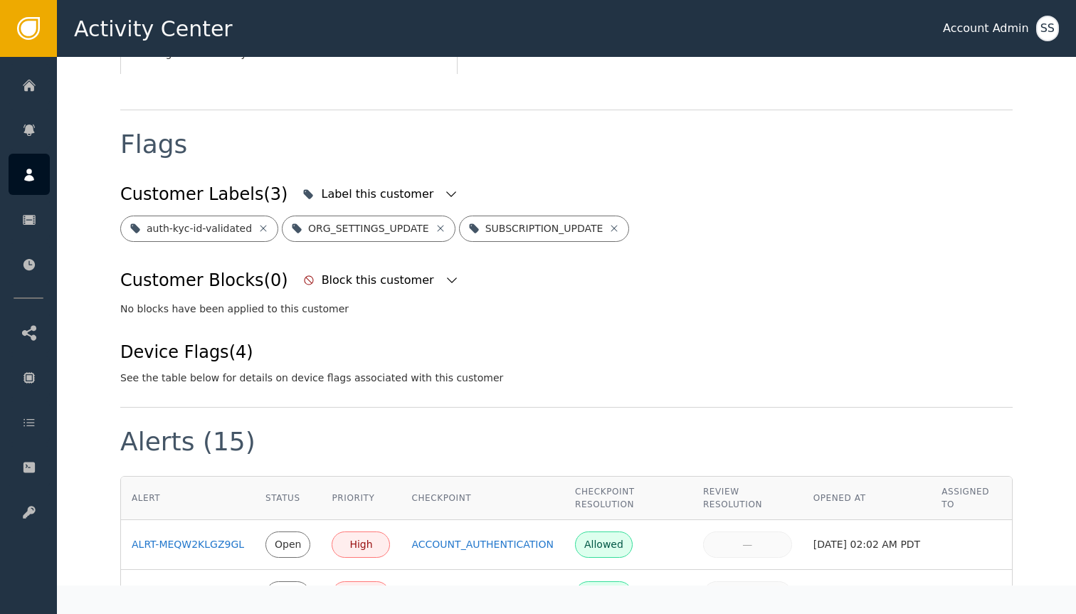
scroll to position [487, 0]
